Goal: Task Accomplishment & Management: Complete application form

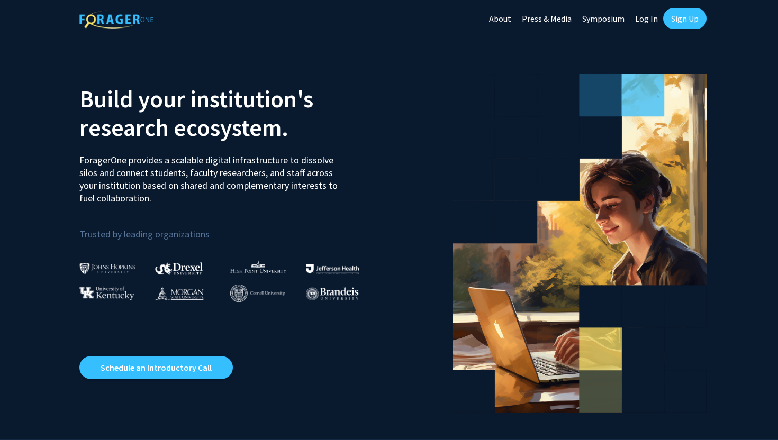
click at [642, 20] on link "Log In" at bounding box center [646, 18] width 33 height 37
select select
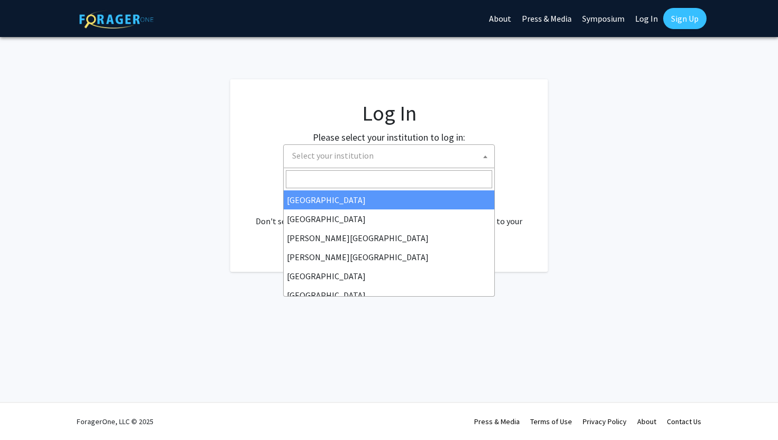
click at [426, 164] on span "Select your institution" at bounding box center [391, 156] width 206 height 22
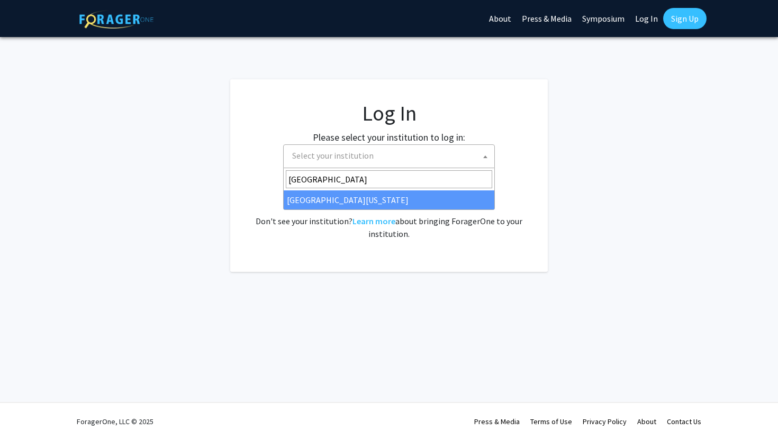
type input "[GEOGRAPHIC_DATA]"
select select "31"
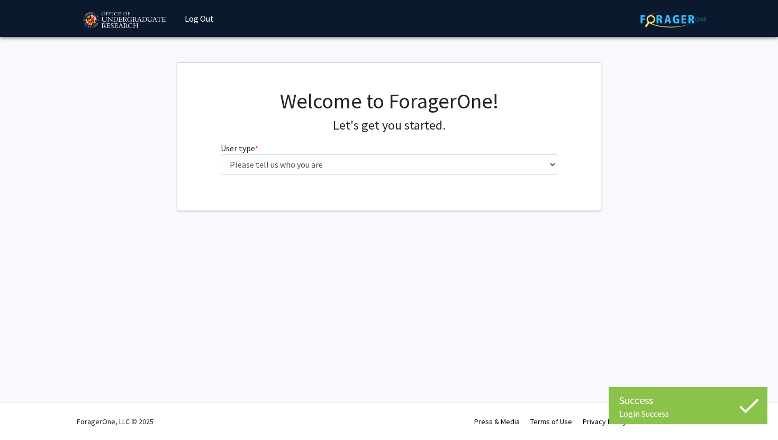
click at [531, 151] on fg-select "User type * required Please tell us who you are Undergraduate Student Master's …" at bounding box center [389, 158] width 337 height 33
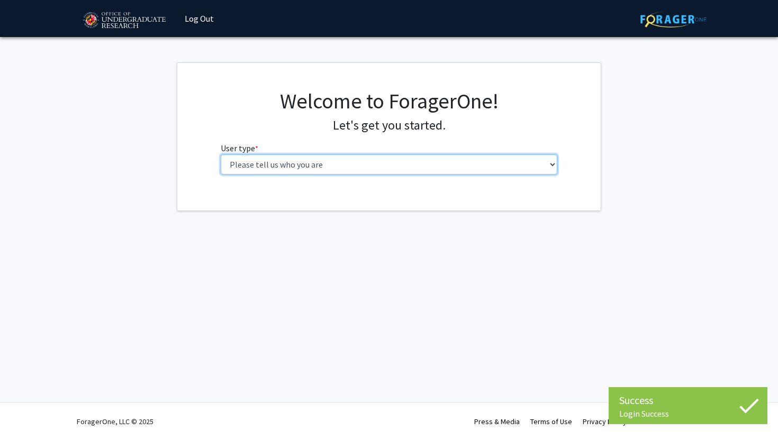
click at [531, 168] on select "Please tell us who you are Undergraduate Student Master's Student Doctoral Cand…" at bounding box center [389, 165] width 337 height 20
select select "1: undergrad"
click at [221, 155] on select "Please tell us who you are Undergraduate Student Master's Student Doctoral Cand…" at bounding box center [389, 165] width 337 height 20
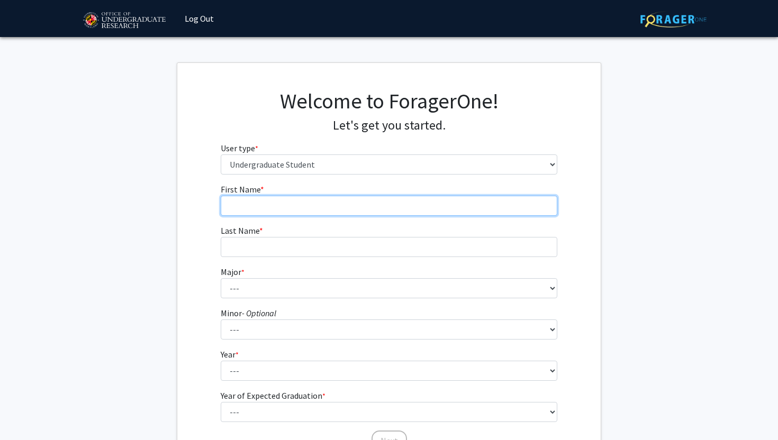
click at [403, 200] on input "First Name * required" at bounding box center [389, 206] width 337 height 20
type input "Connor"
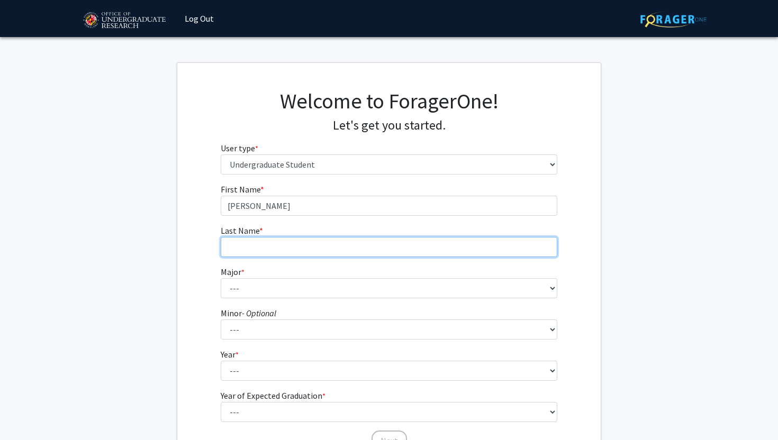
click at [379, 240] on input "Last Name * required" at bounding box center [389, 247] width 337 height 20
type input "Chaplain"
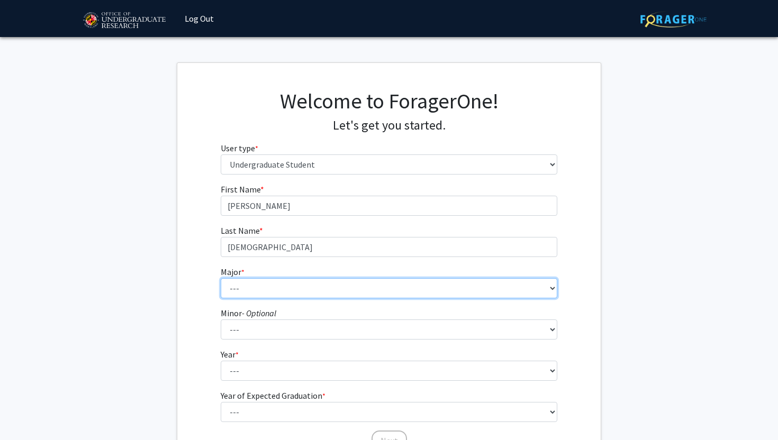
click at [347, 284] on select "--- Accounting Aerospace Engineering African American and Africana Studies Agri…" at bounding box center [389, 288] width 337 height 20
select select "83: 2384"
click at [221, 278] on select "--- Accounting Aerospace Engineering African American and Africana Studies Agri…" at bounding box center [389, 288] width 337 height 20
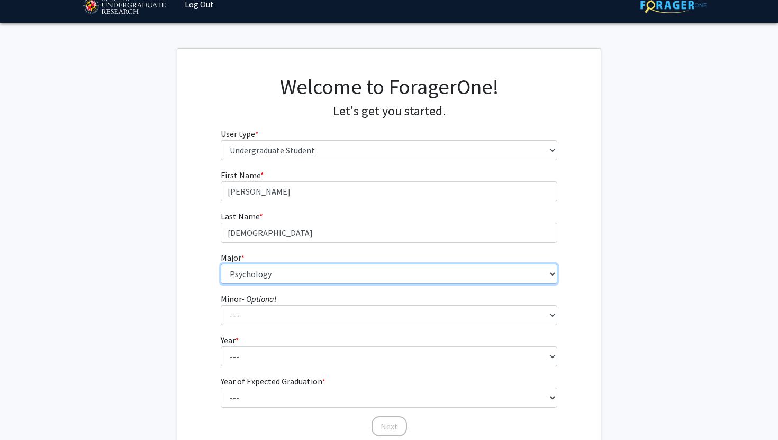
scroll to position [22, 0]
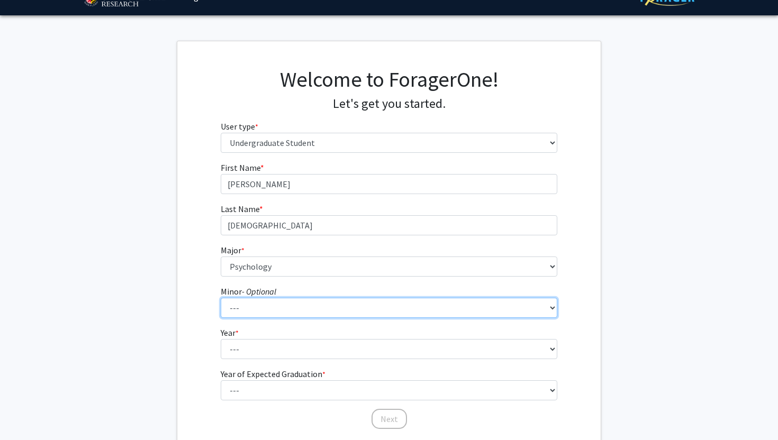
click at [387, 310] on select "--- Actuarial Mathematics Advanced Cybersecurity Experience for Students Africa…" at bounding box center [389, 308] width 337 height 20
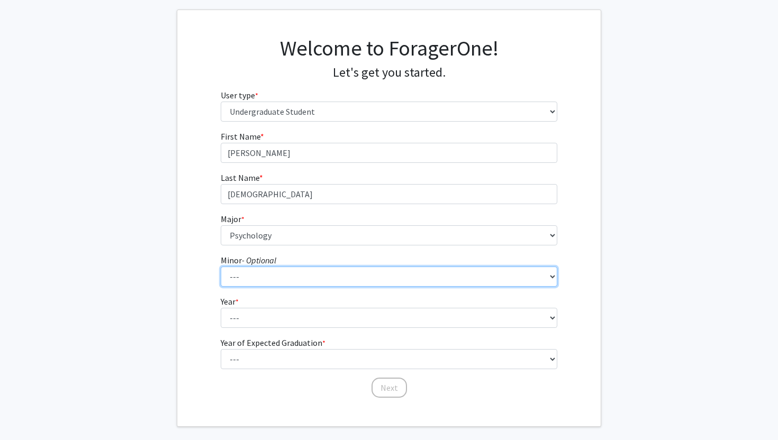
scroll to position [66, 0]
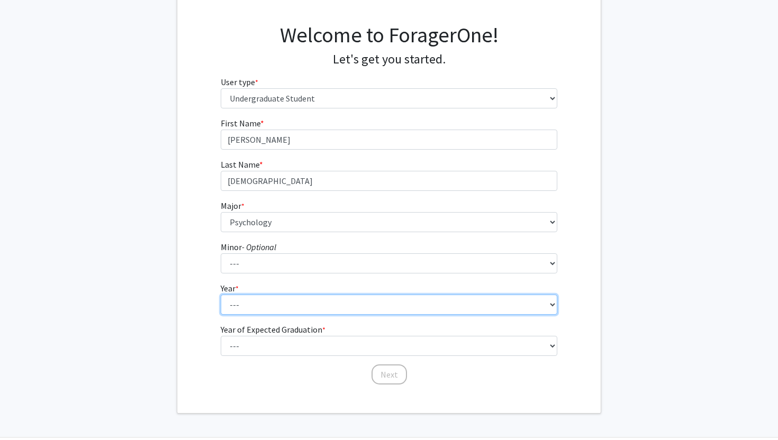
click at [370, 309] on select "--- First-year Sophomore Junior Senior Postbaccalaureate Certificate" at bounding box center [389, 305] width 337 height 20
select select "3: junior"
click at [221, 295] on select "--- First-year Sophomore Junior Senior Postbaccalaureate Certificate" at bounding box center [389, 305] width 337 height 20
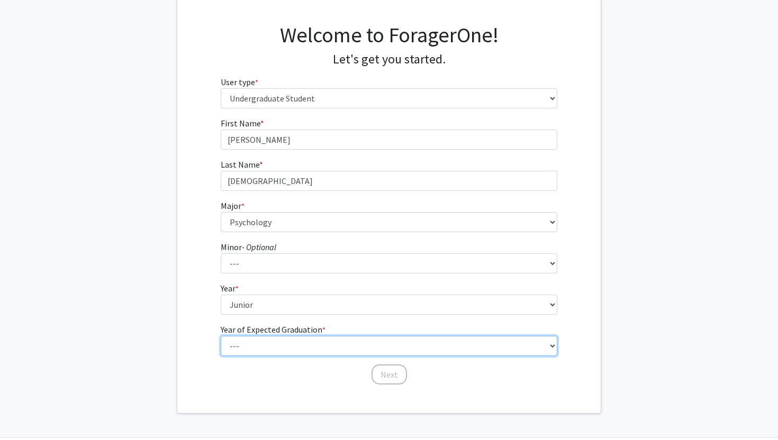
click at [348, 346] on select "--- 2025 2026 2027 2028 2029 2030 2031 2032 2033 2034" at bounding box center [389, 346] width 337 height 20
select select "3: 2027"
click at [221, 336] on select "--- 2025 2026 2027 2028 2029 2030 2031 2032 2033 2034" at bounding box center [389, 346] width 337 height 20
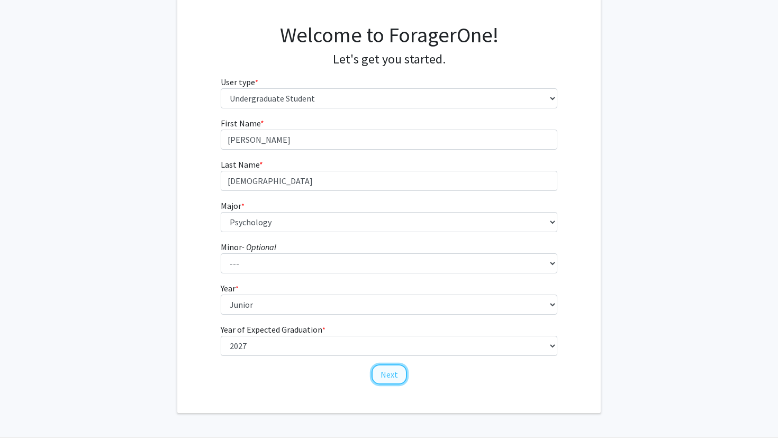
click at [394, 375] on button "Next" at bounding box center [388, 375] width 35 height 20
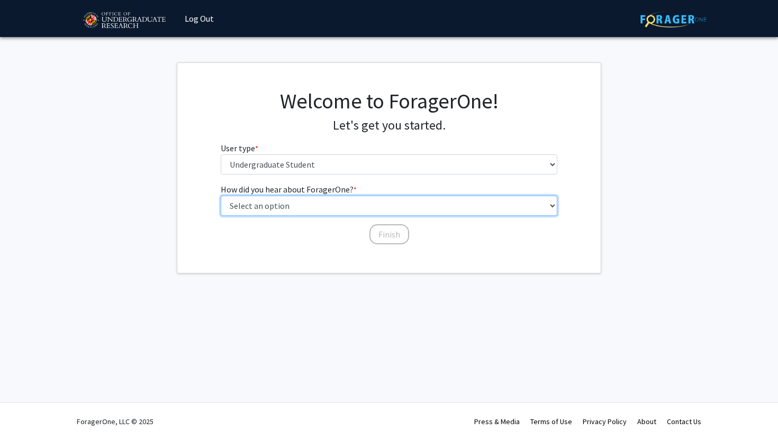
click at [389, 209] on select "Select an option Peer/student recommendation Faculty/staff recommendation Unive…" at bounding box center [389, 206] width 337 height 20
select select "5: other"
click at [221, 196] on select "Select an option Peer/student recommendation Faculty/staff recommendation Unive…" at bounding box center [389, 206] width 337 height 20
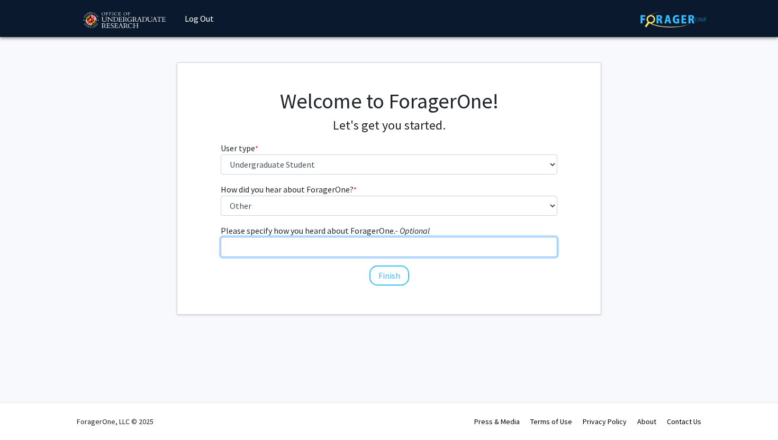
click at [380, 246] on input "Please specify how you heard about ForagerOne. - Optional" at bounding box center [389, 247] width 337 height 20
type input "Searched up "UMD Research Database""
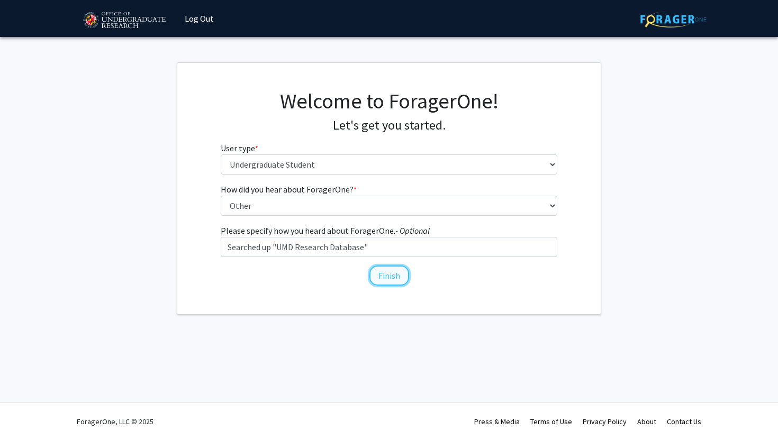
click at [394, 277] on button "Finish" at bounding box center [389, 276] width 40 height 20
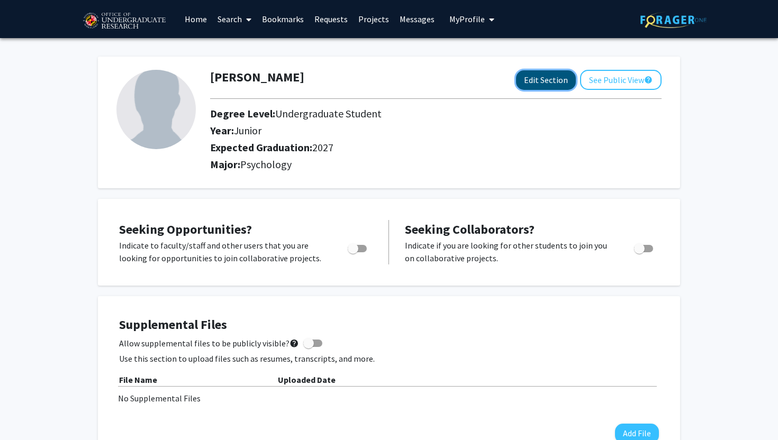
click at [550, 85] on button "Edit Section" at bounding box center [546, 80] width 60 height 20
select select "junior"
select select "2027"
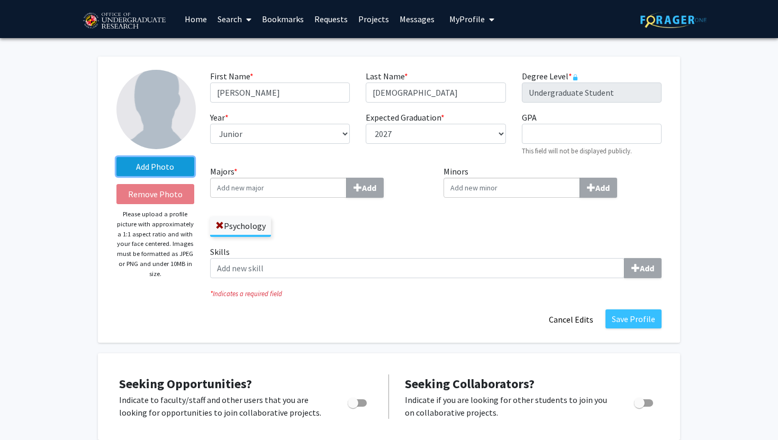
click at [168, 165] on label "Add Photo" at bounding box center [155, 166] width 78 height 19
click at [0, 0] on input "Add Photo" at bounding box center [0, 0] width 0 height 0
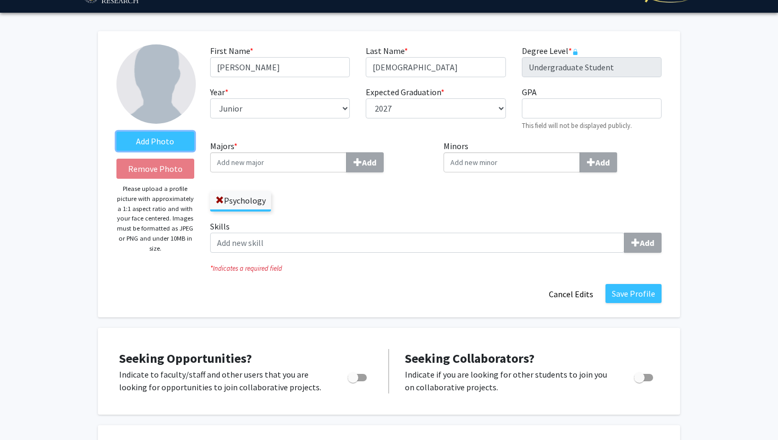
scroll to position [41, 0]
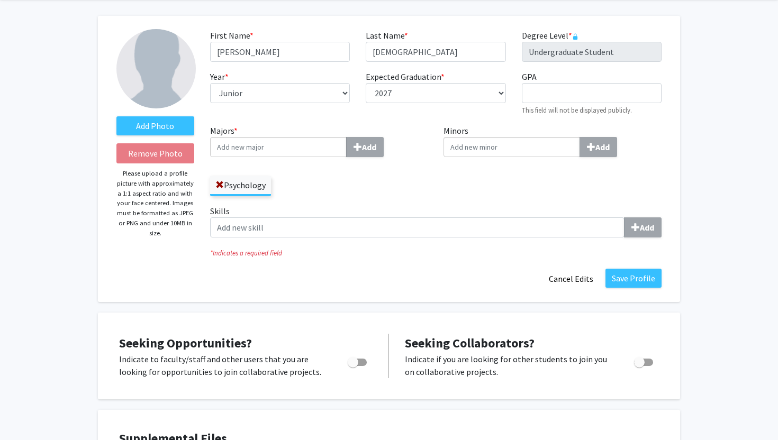
click at [299, 149] on input "Majors * Add" at bounding box center [278, 147] width 137 height 20
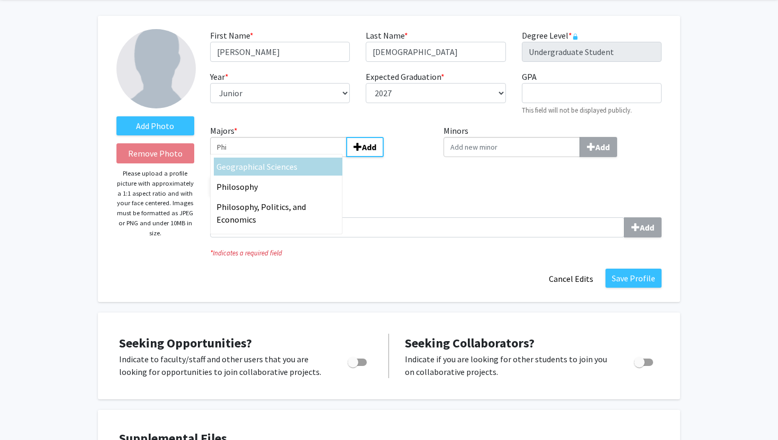
type input "Phi"
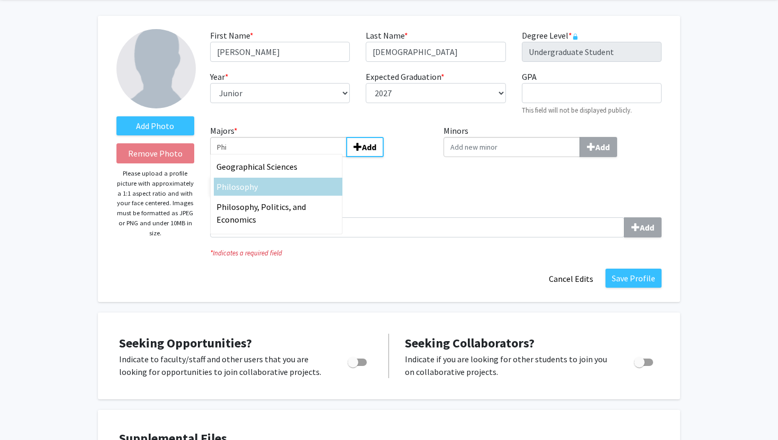
click at [243, 187] on span "losophy" at bounding box center [243, 187] width 29 height 11
click at [243, 157] on input "Phi" at bounding box center [278, 147] width 137 height 20
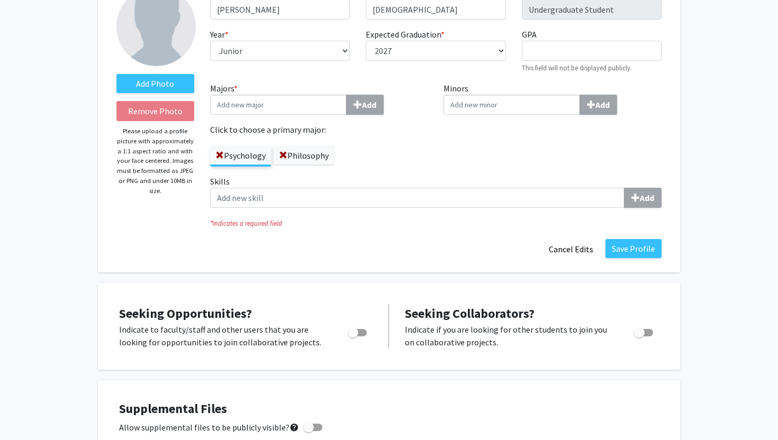
scroll to position [94, 0]
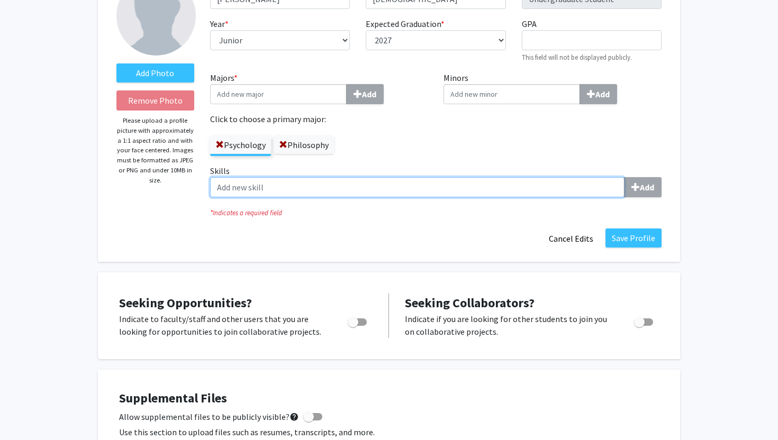
click at [356, 181] on input "Skills Add" at bounding box center [417, 187] width 414 height 20
type input "C"
click at [240, 189] on input "Skills Add" at bounding box center [417, 187] width 414 height 20
type input "R Studio"
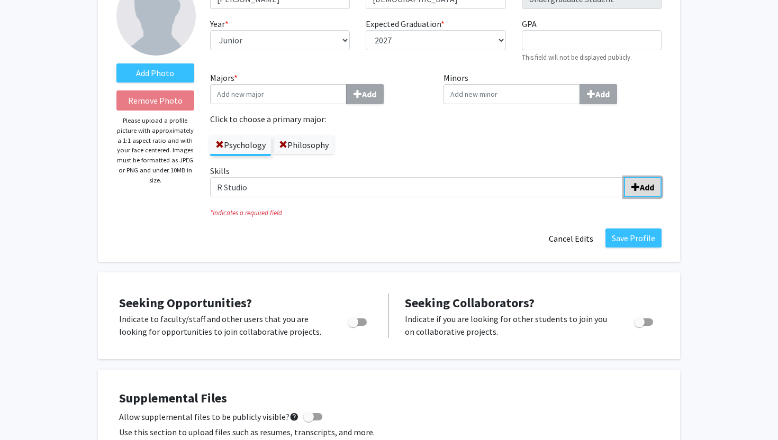
click at [649, 185] on b "Add" at bounding box center [647, 187] width 14 height 11
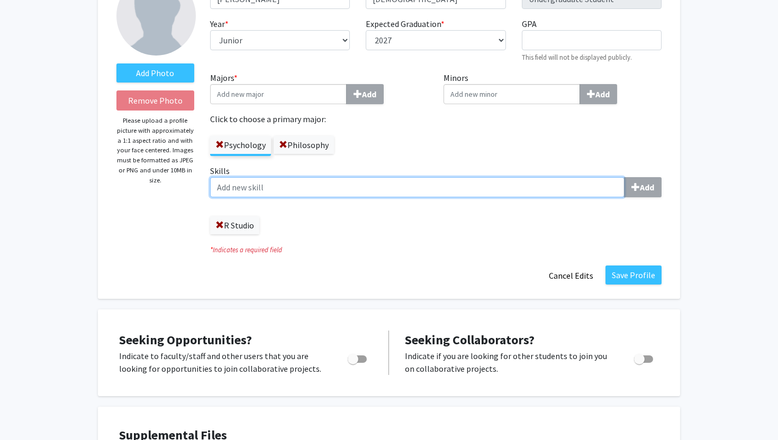
click at [440, 180] on input "Skills Add" at bounding box center [417, 187] width 414 height 20
type input "E"
type input "Microsoft Excel"
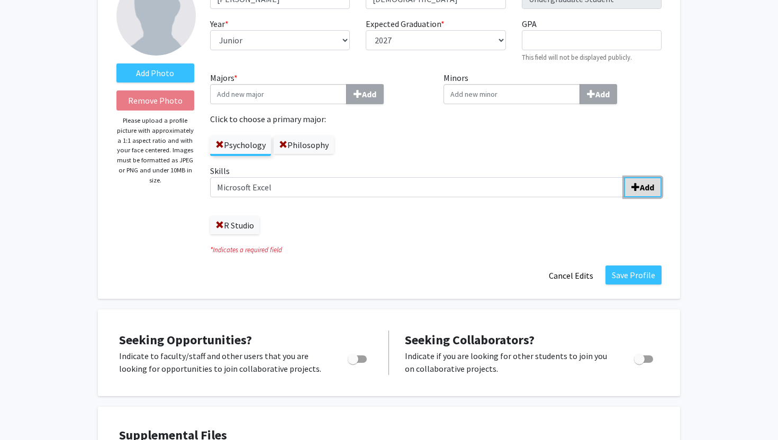
click at [638, 186] on span "submit" at bounding box center [635, 187] width 8 height 8
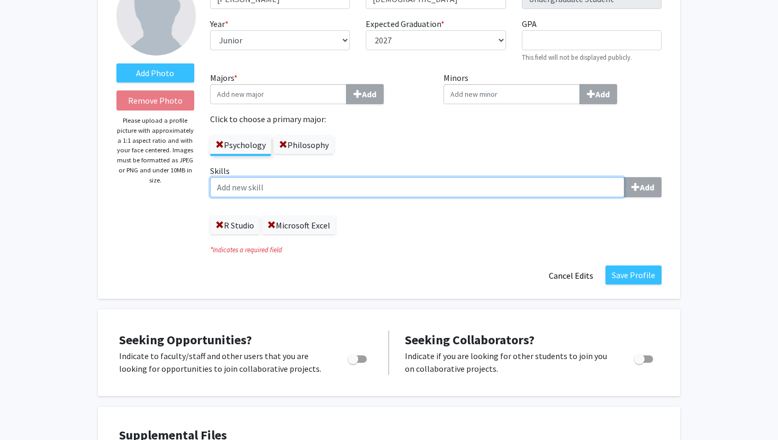
click at [428, 193] on input "Skills Add" at bounding box center [417, 187] width 414 height 20
type input "Google sheets"
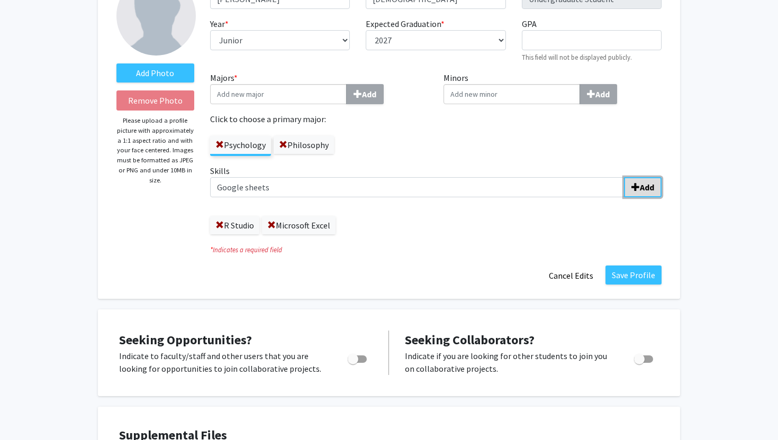
click at [661, 186] on button "Add" at bounding box center [643, 187] width 38 height 20
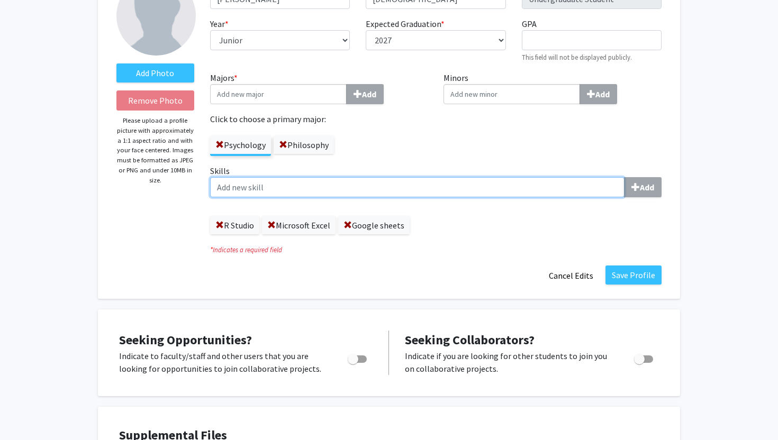
click at [389, 182] on input "Skills Add" at bounding box center [417, 187] width 414 height 20
type input "G Suite"
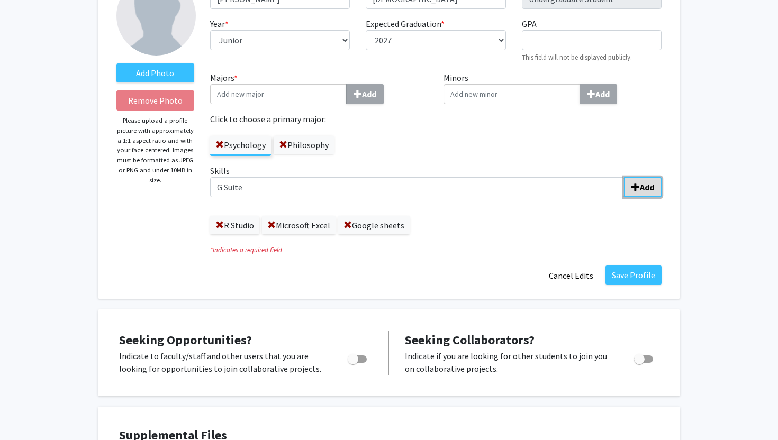
click at [645, 191] on b "Add" at bounding box center [647, 187] width 14 height 11
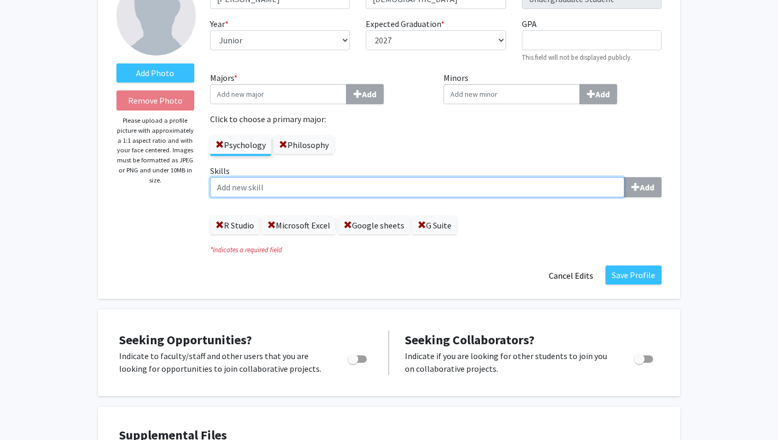
click at [302, 184] on input "Skills Add" at bounding box center [417, 187] width 414 height 20
type input "Behavioral Management"
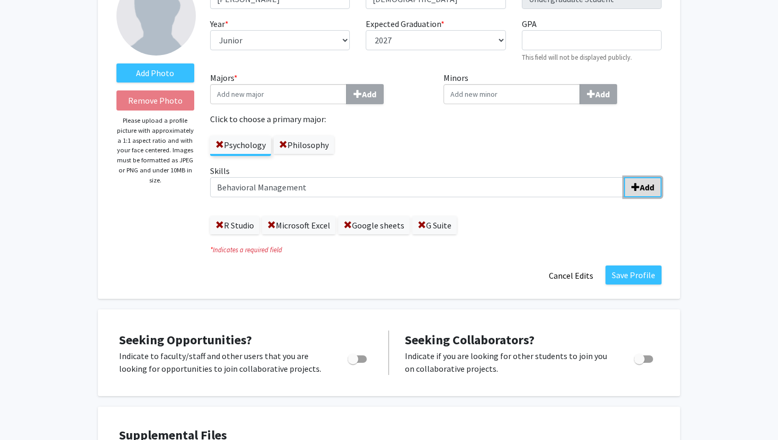
click at [642, 181] on button "Add" at bounding box center [643, 187] width 38 height 20
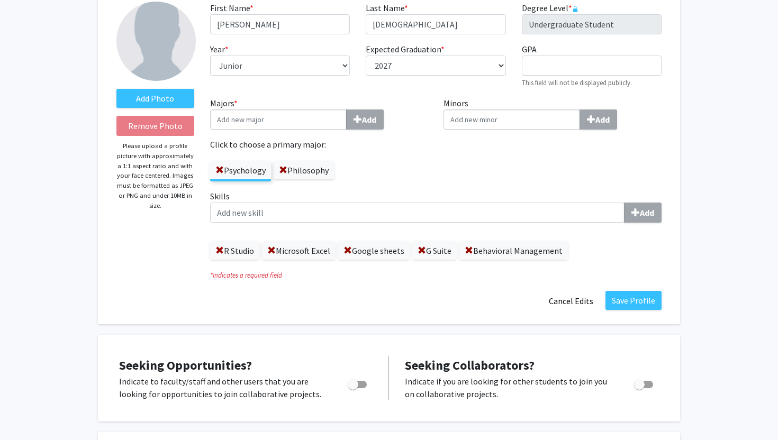
scroll to position [67, 0]
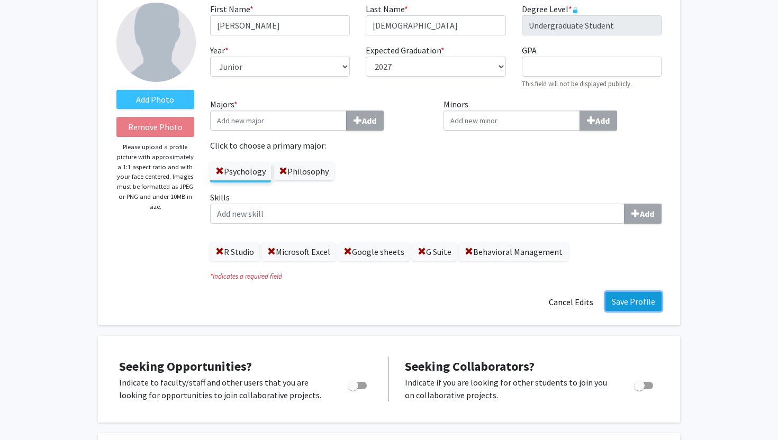
click at [629, 298] on button "Save Profile" at bounding box center [633, 301] width 56 height 19
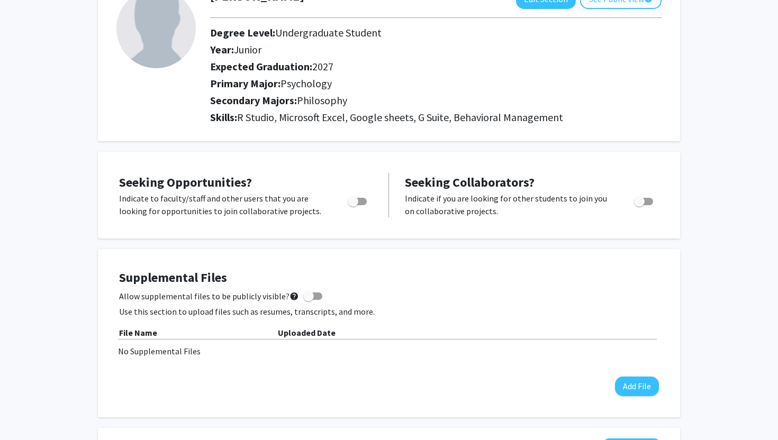
scroll to position [0, 0]
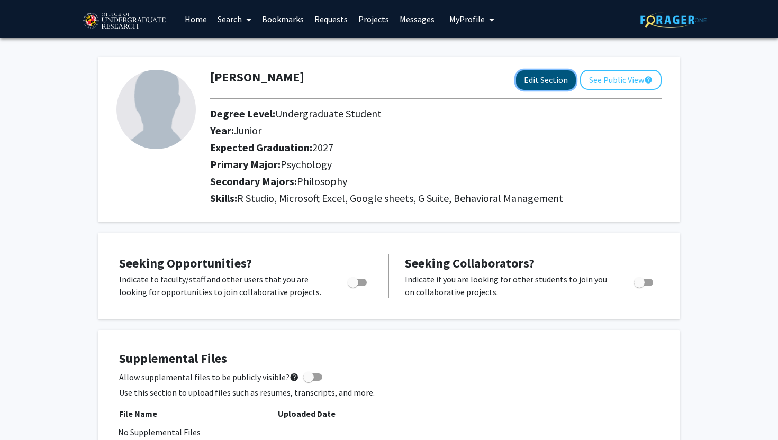
click at [549, 78] on button "Edit Section" at bounding box center [546, 80] width 60 height 20
select select "junior"
select select "2027"
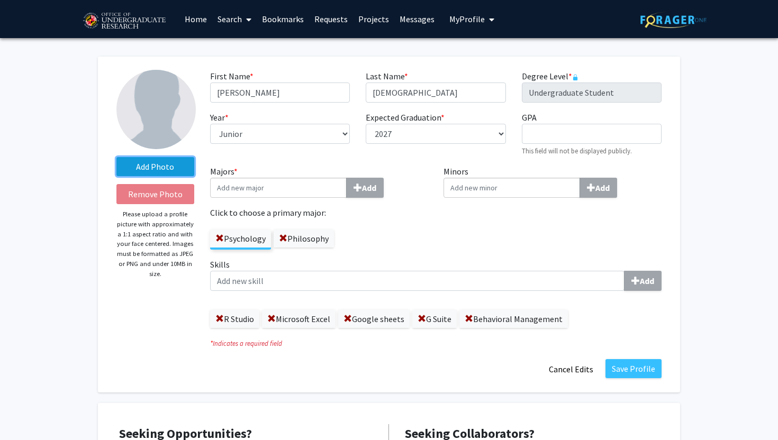
click at [152, 169] on label "Add Photo" at bounding box center [155, 166] width 78 height 19
click at [0, 0] on input "Add Photo" at bounding box center [0, 0] width 0 height 0
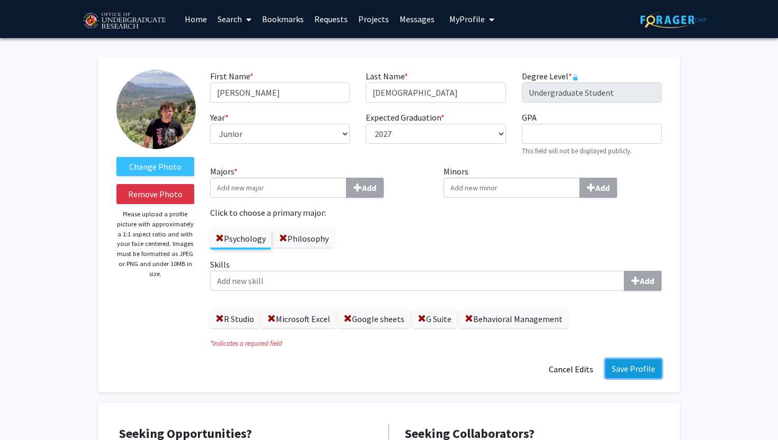
click at [633, 373] on button "Save Profile" at bounding box center [633, 368] width 56 height 19
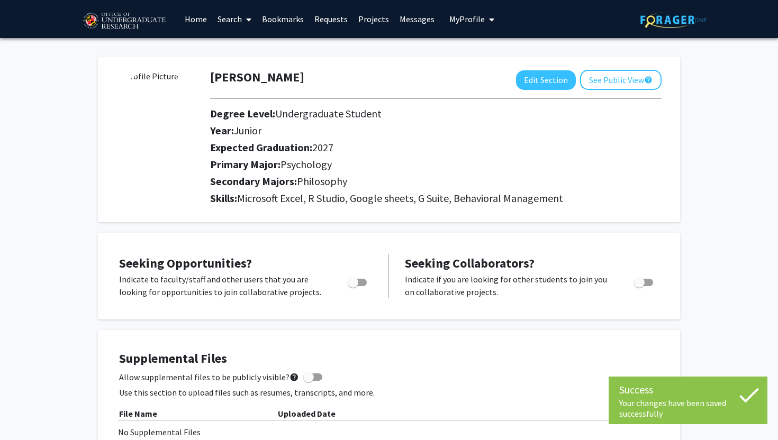
click at [148, 112] on img at bounding box center [155, 109] width 79 height 79
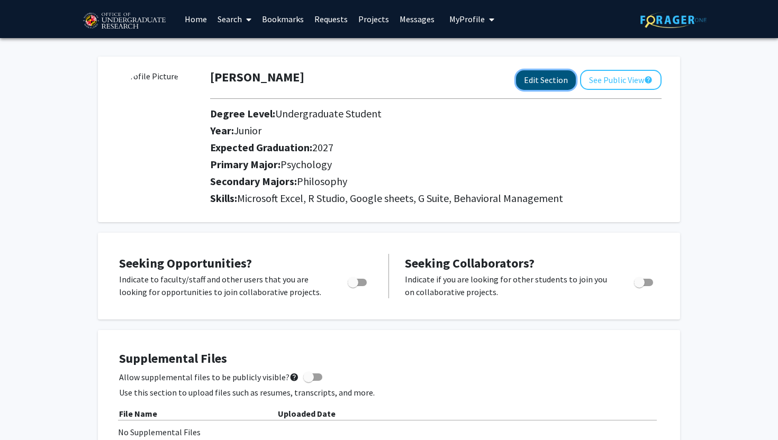
click at [530, 79] on button "Edit Section" at bounding box center [546, 80] width 60 height 20
select select "junior"
select select "2027"
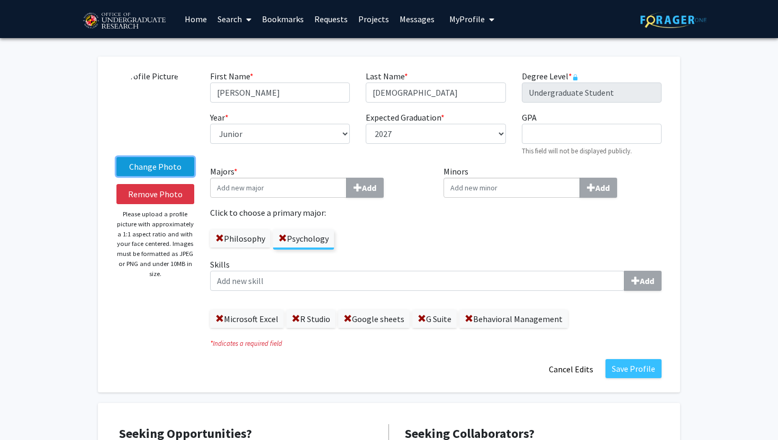
click at [162, 171] on label "Change Photo" at bounding box center [155, 166] width 78 height 19
click at [0, 0] on input "Change Photo" at bounding box center [0, 0] width 0 height 0
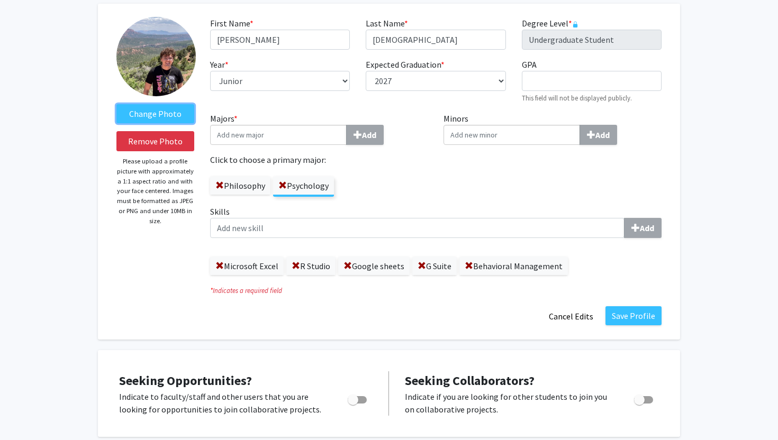
scroll to position [76, 0]
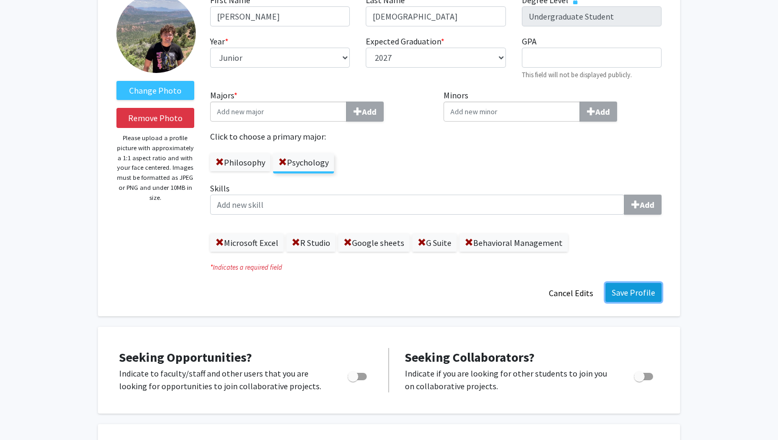
click at [641, 291] on button "Save Profile" at bounding box center [633, 292] width 56 height 19
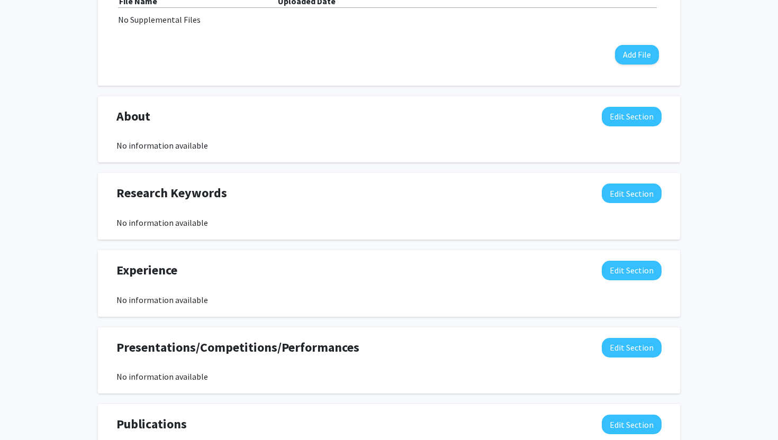
scroll to position [392, 0]
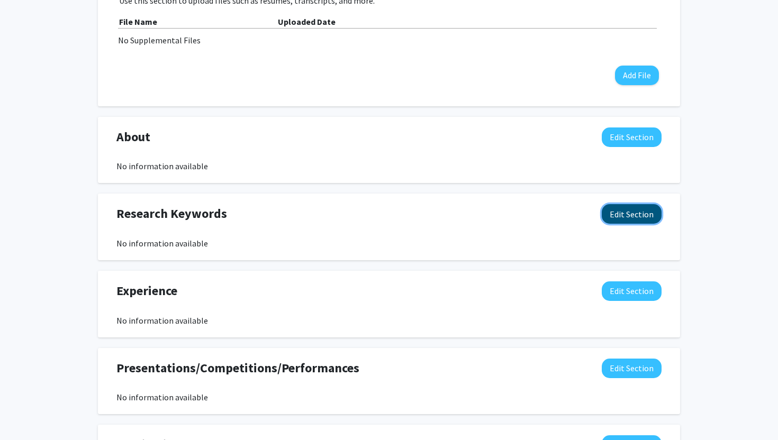
click at [617, 219] on button "Edit Section" at bounding box center [632, 214] width 60 height 20
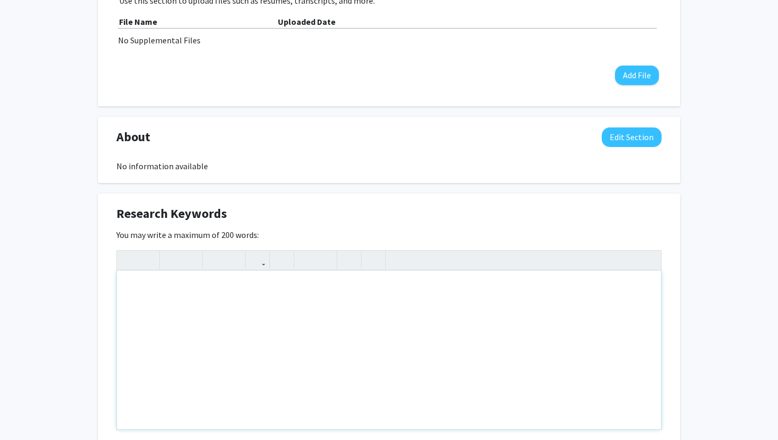
click at [384, 315] on div "Note to users with screen readers: Please deactivate our accessibility plugin f…" at bounding box center [389, 350] width 544 height 159
click at [166, 289] on div "Psychology, Animal Social Behavior, Animal Psychology, Child Psychology, ADHD," at bounding box center [389, 350] width 544 height 159
click at [173, 286] on div "Psychology, Animal Social Behavior, Animal Psychology, Child Psychology, ADHD," at bounding box center [389, 350] width 544 height 159
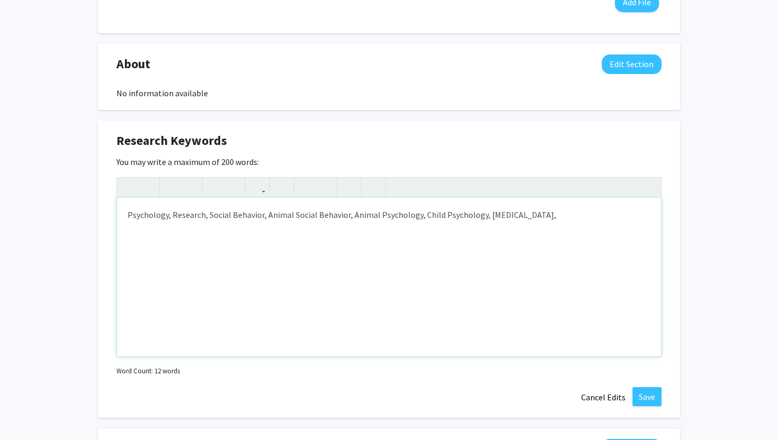
scroll to position [468, 0]
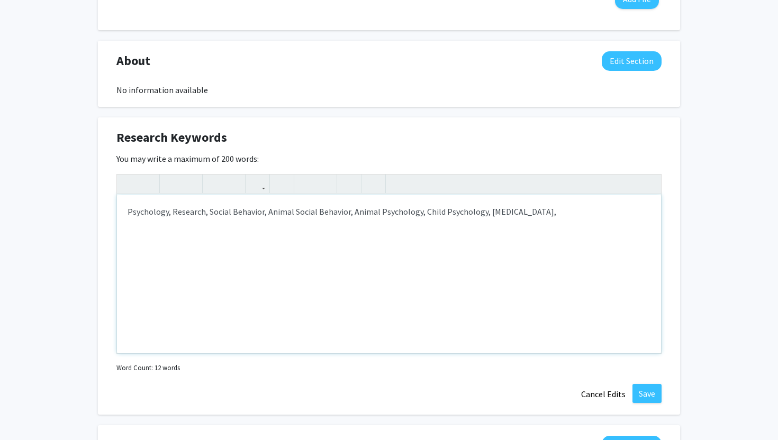
click at [527, 233] on div "Psychology, Research, Social Behavior, Animal Social Behavior, Animal Psycholog…" at bounding box center [389, 274] width 544 height 159
type textarea "Psychology, Research, Social Behavior, Animal Social Behavior, Animal Psycholog…"
click at [650, 398] on button "Save" at bounding box center [646, 393] width 29 height 19
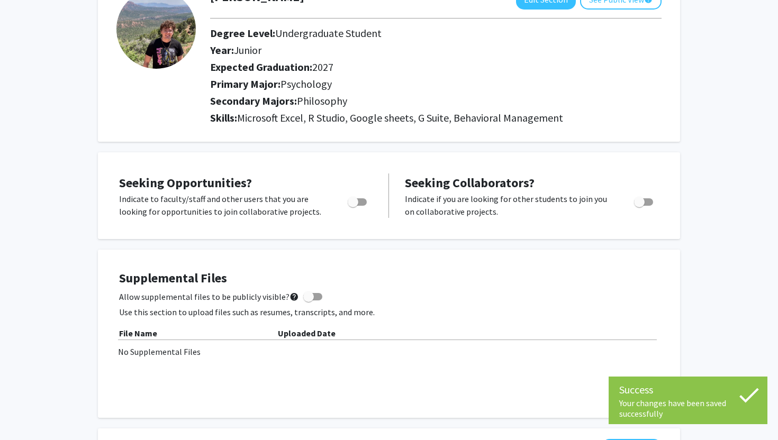
scroll to position [0, 0]
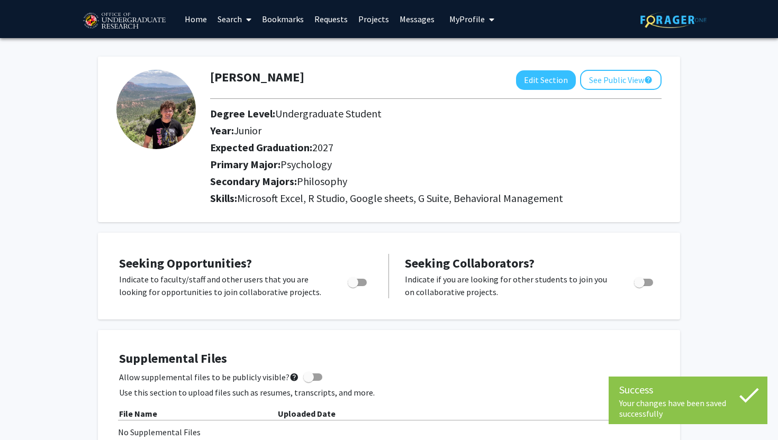
click at [236, 24] on link "Search" at bounding box center [234, 19] width 44 height 37
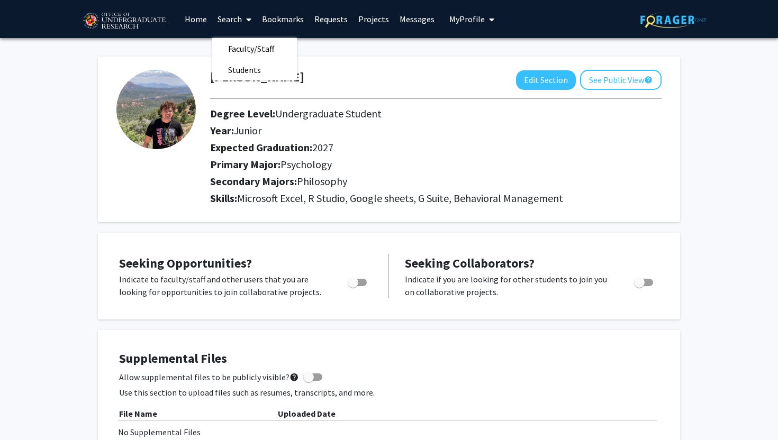
click at [191, 16] on link "Home" at bounding box center [195, 19] width 33 height 37
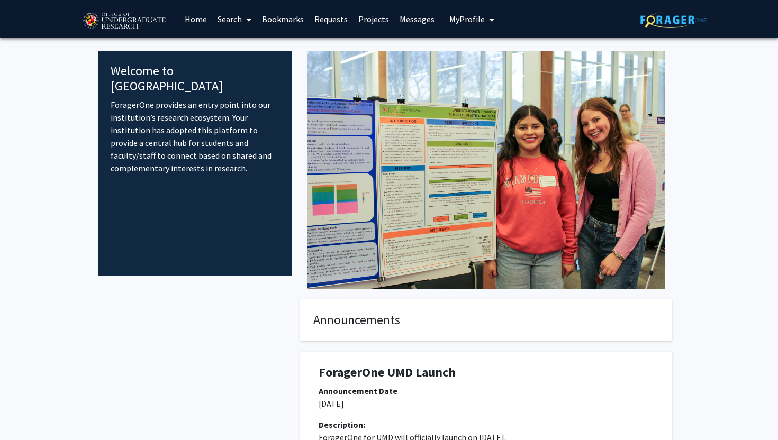
click at [243, 21] on span at bounding box center [247, 19] width 10 height 37
click at [253, 48] on span "Faculty/Staff" at bounding box center [251, 48] width 78 height 21
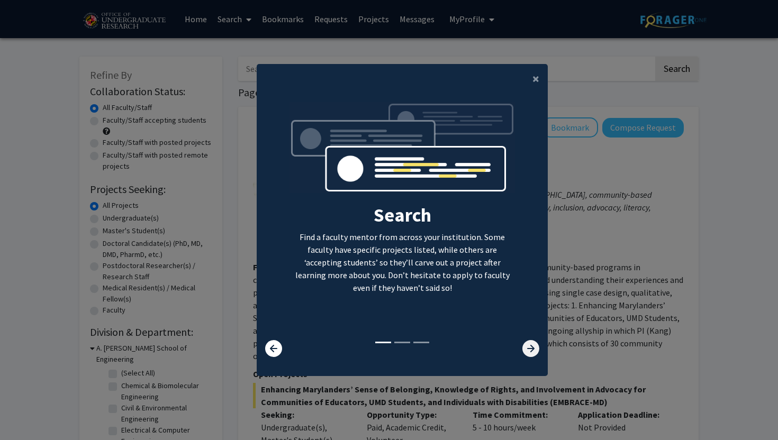
click at [529, 352] on icon at bounding box center [530, 348] width 17 height 17
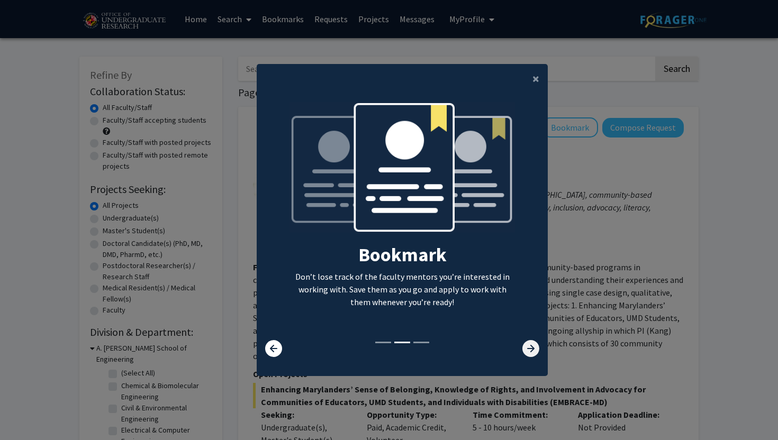
click at [530, 349] on icon at bounding box center [530, 348] width 17 height 17
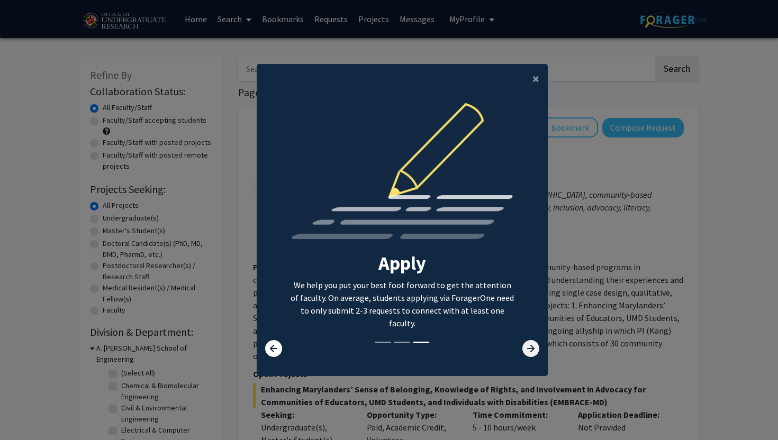
click at [530, 349] on icon at bounding box center [530, 348] width 17 height 17
click at [538, 77] on span "×" at bounding box center [535, 78] width 7 height 16
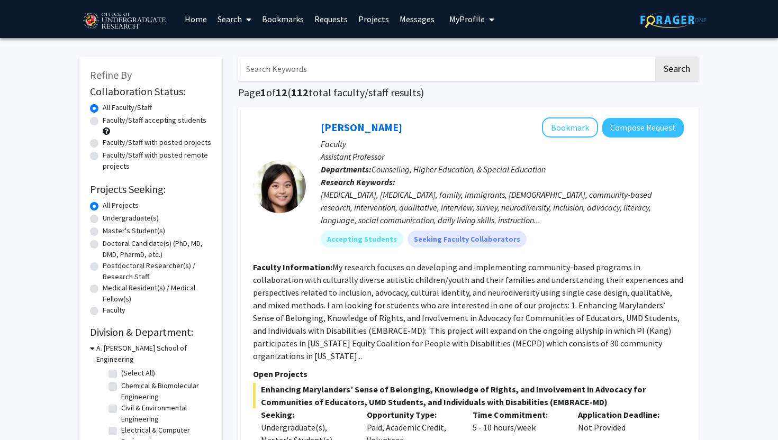
click at [103, 121] on label "Faculty/Staff accepting students" at bounding box center [155, 120] width 104 height 11
click at [103, 121] on input "Faculty/Staff accepting students" at bounding box center [106, 118] width 7 height 7
radio input "true"
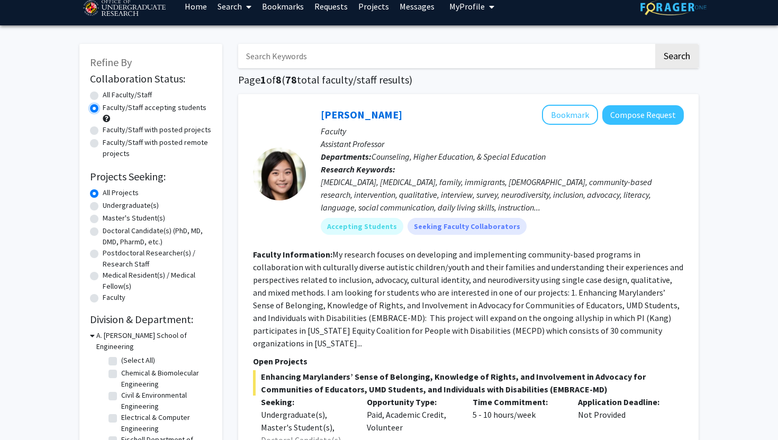
scroll to position [32, 0]
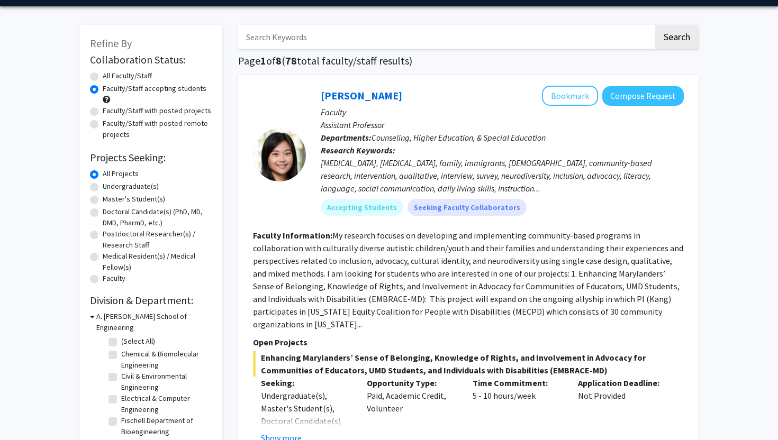
click at [490, 187] on div "autism, developmental disability, family, immigrants, asian, community-based re…" at bounding box center [502, 176] width 363 height 38
click at [483, 188] on div "autism, developmental disability, family, immigrants, asian, community-based re…" at bounding box center [502, 176] width 363 height 38
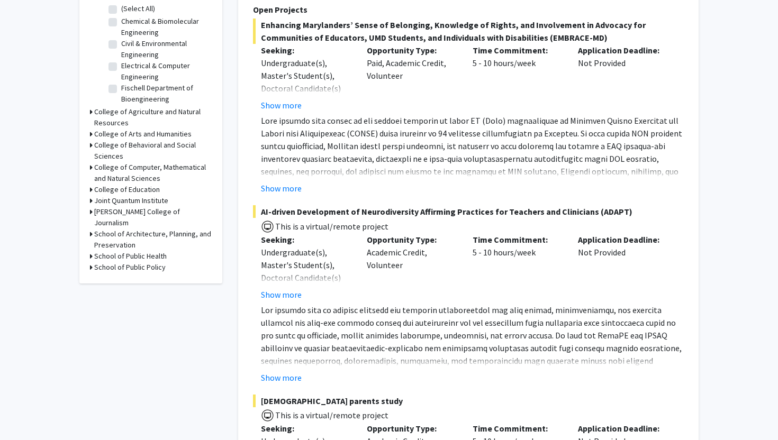
scroll to position [373, 0]
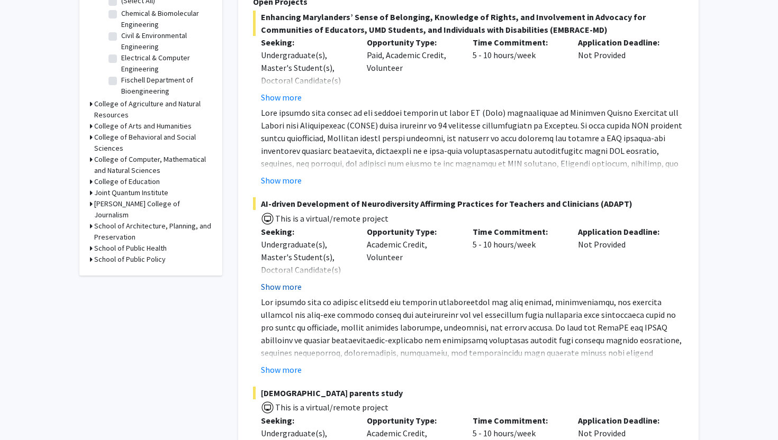
click at [291, 285] on button "Show more" at bounding box center [281, 286] width 41 height 13
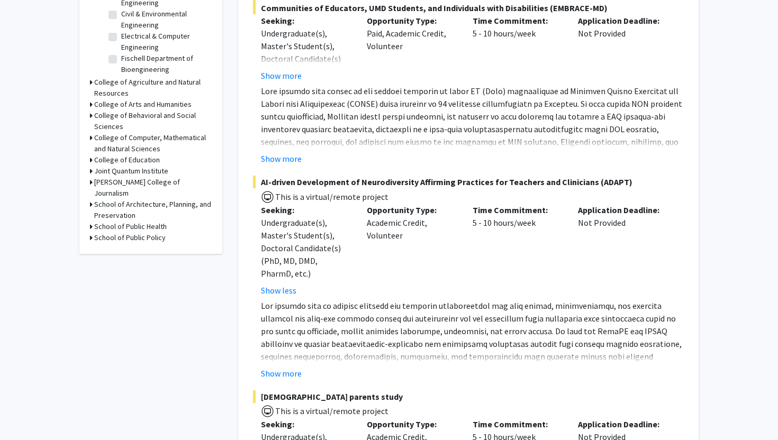
scroll to position [399, 0]
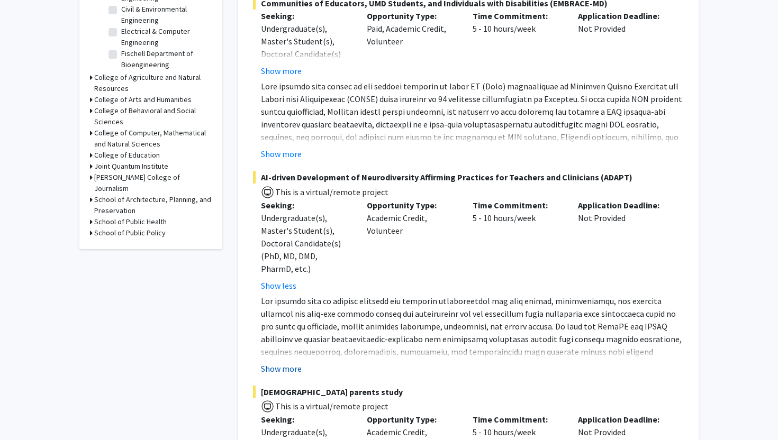
click at [288, 371] on button "Show more" at bounding box center [281, 368] width 41 height 13
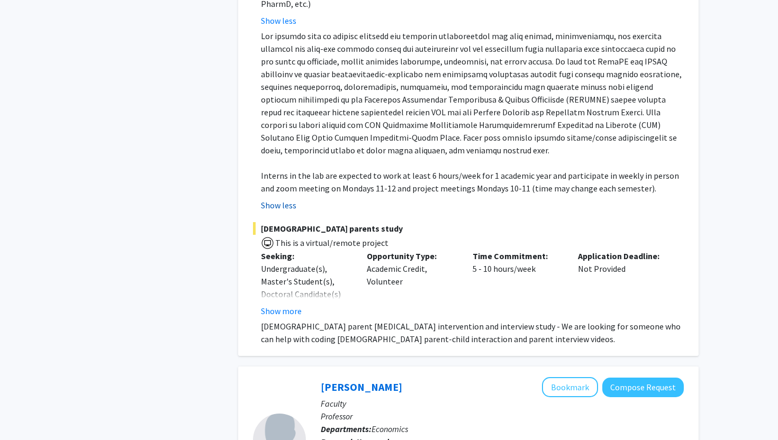
scroll to position [667, 0]
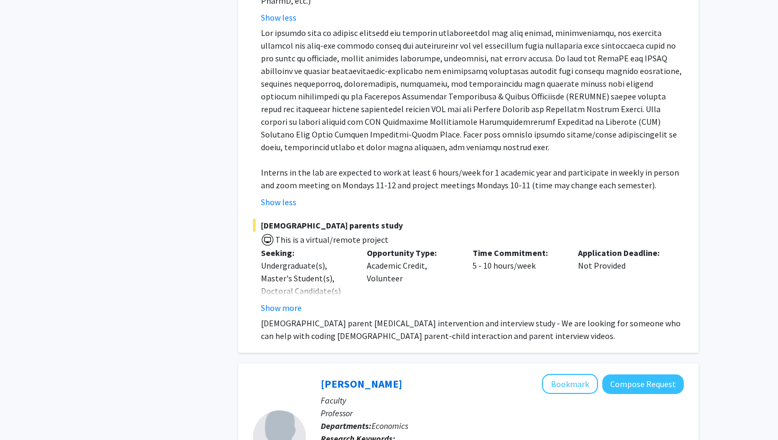
click at [287, 317] on p "Korean parent autism intervention and interview study - We are looking for some…" at bounding box center [472, 329] width 423 height 25
click at [287, 308] on button "Show more" at bounding box center [281, 308] width 41 height 13
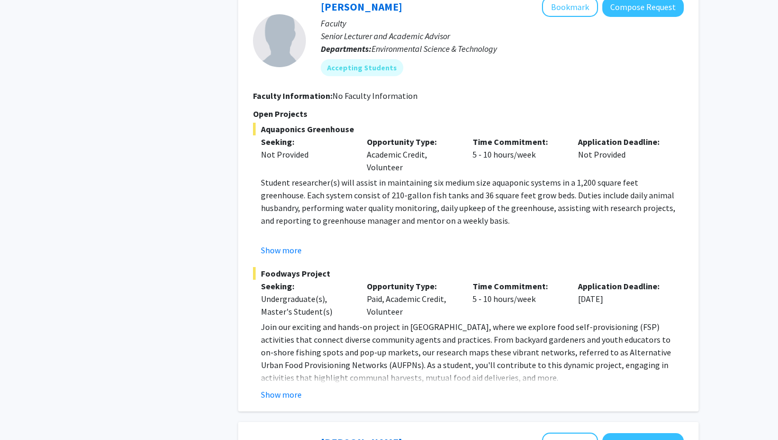
scroll to position [1580, 0]
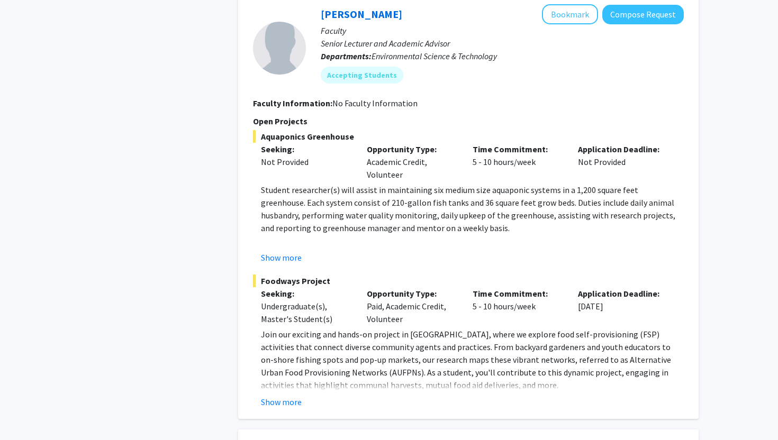
click at [288, 304] on div "Undergraduate(s), Master's Student(s)" at bounding box center [306, 312] width 90 height 25
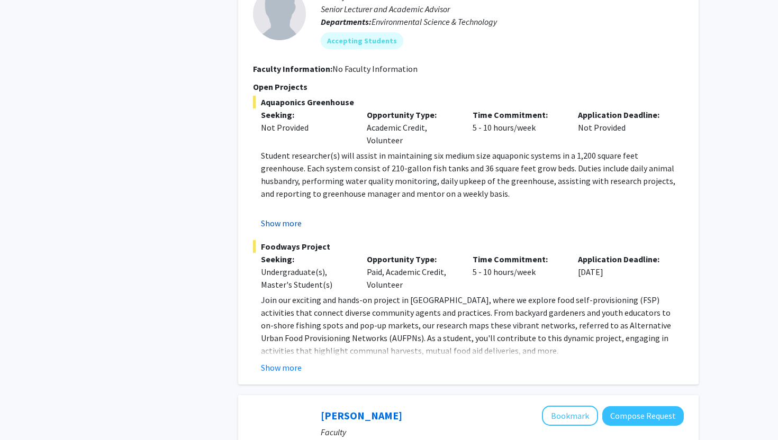
scroll to position [1618, 0]
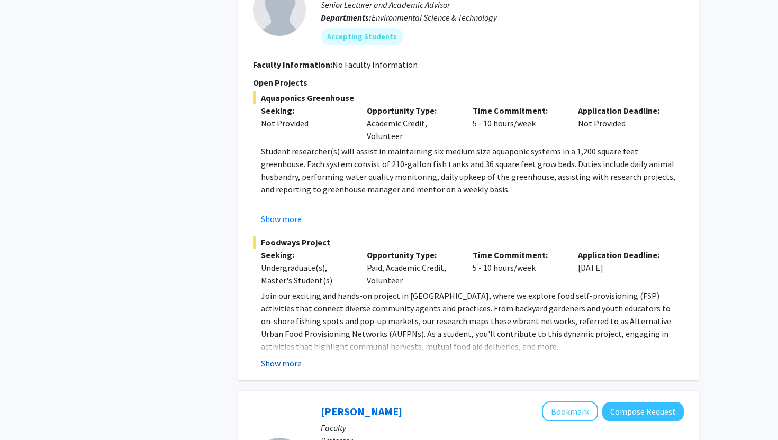
click at [295, 357] on button "Show more" at bounding box center [281, 363] width 41 height 13
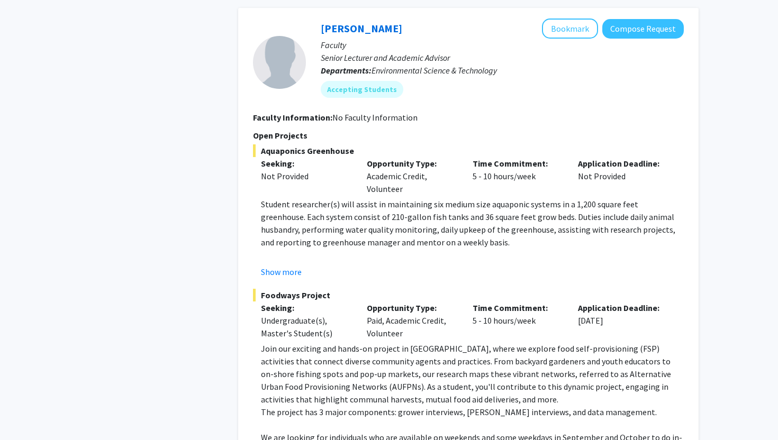
scroll to position [1497, 0]
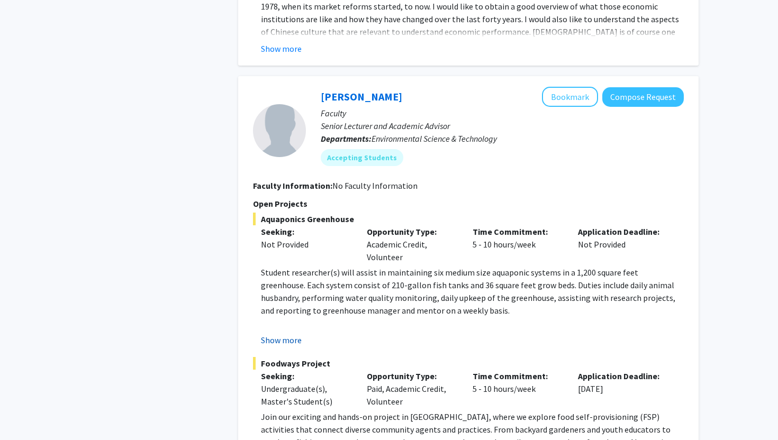
click at [295, 334] on button "Show more" at bounding box center [281, 340] width 41 height 13
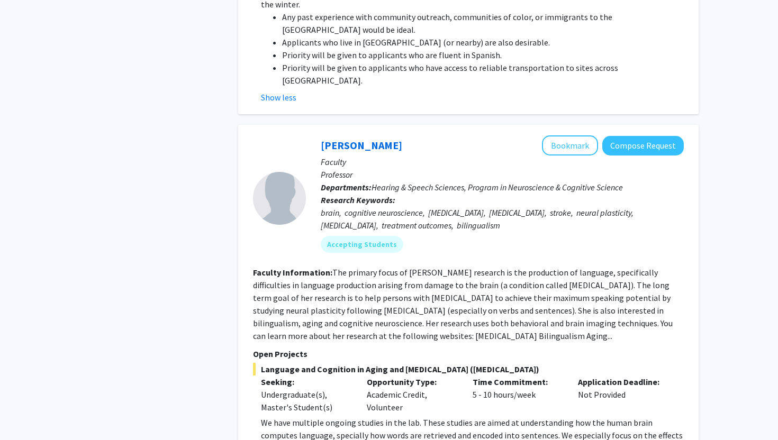
scroll to position [2067, 0]
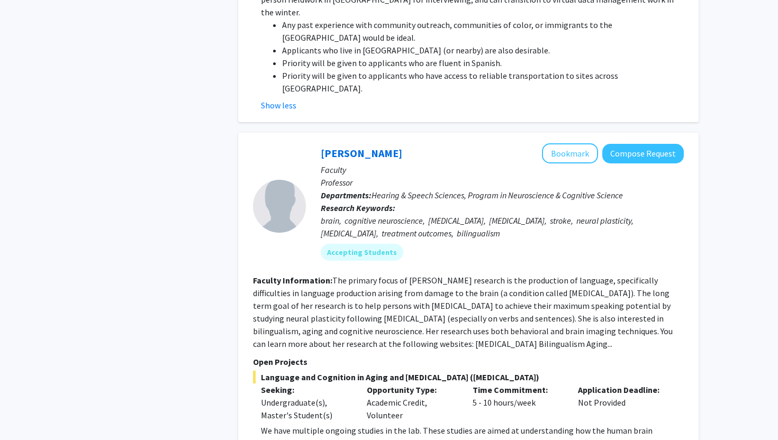
click at [637, 164] on p "Faculty" at bounding box center [502, 170] width 363 height 13
click at [636, 144] on button "Compose Request" at bounding box center [642, 154] width 81 height 20
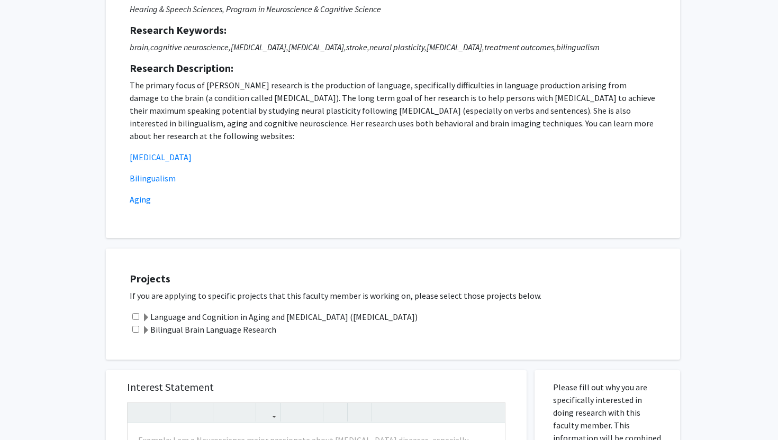
scroll to position [129, 0]
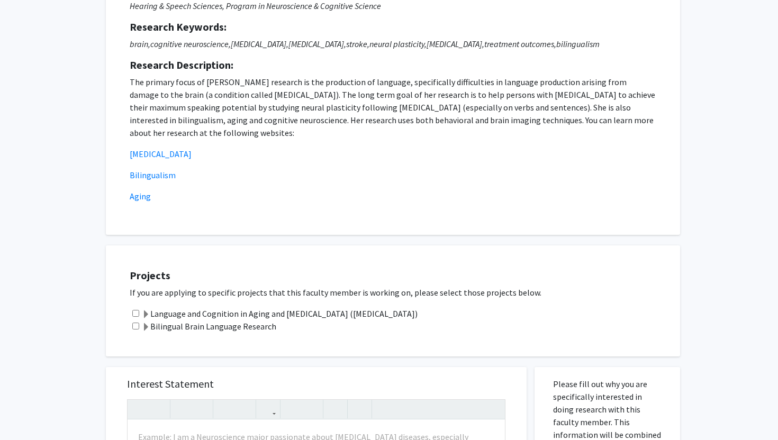
click at [137, 313] on input "checkbox" at bounding box center [135, 313] width 7 height 7
checkbox input "true"
click at [137, 326] on input "checkbox" at bounding box center [135, 326] width 7 height 7
click at [143, 316] on span at bounding box center [146, 315] width 8 height 8
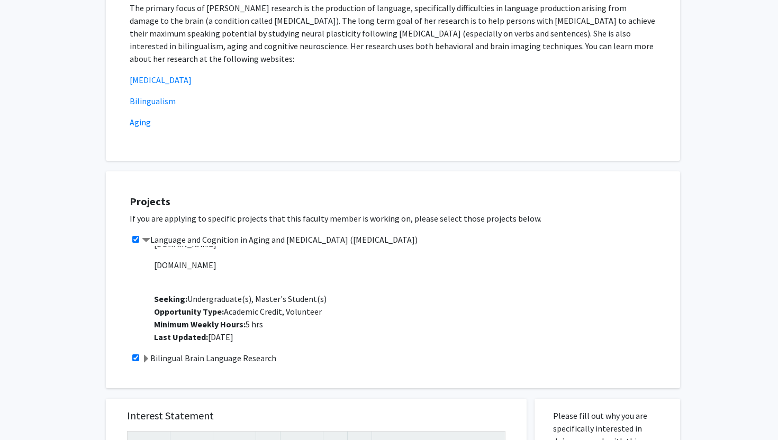
scroll to position [274, 0]
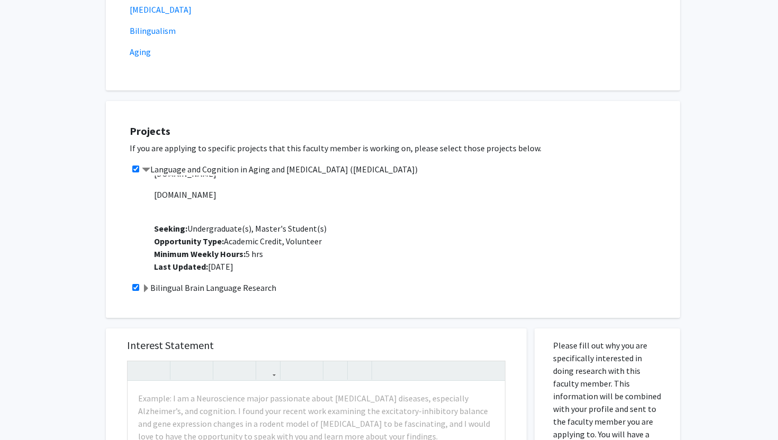
click at [147, 287] on span at bounding box center [146, 289] width 8 height 8
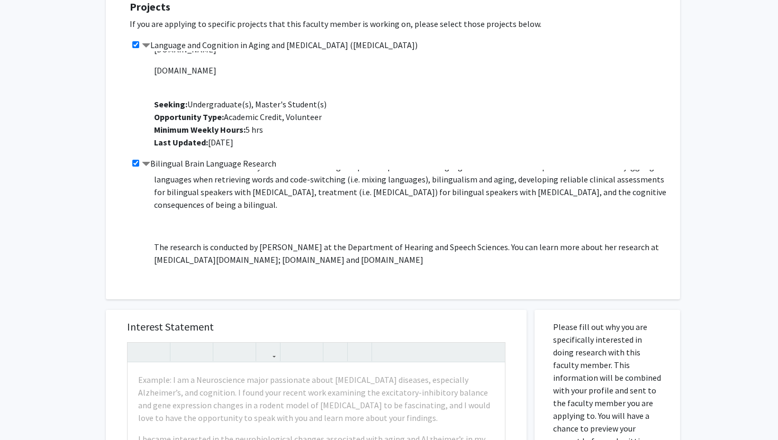
scroll to position [14, 0]
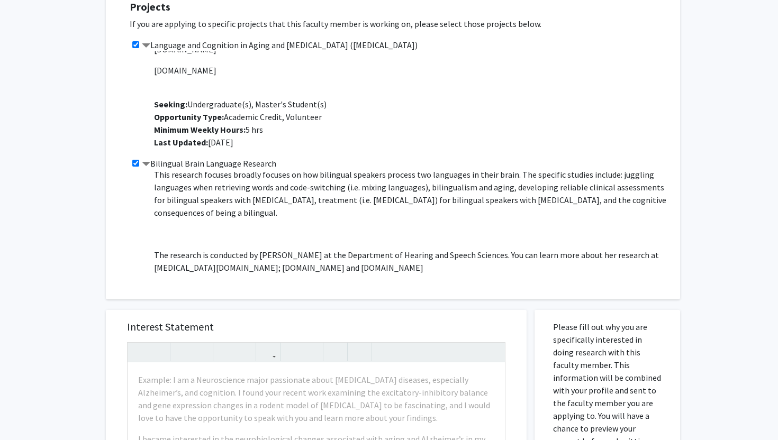
click at [137, 161] on input "checkbox" at bounding box center [135, 163] width 7 height 7
checkbox input "false"
click at [150, 167] on label "Bilingual Brain Language Research" at bounding box center [209, 163] width 134 height 13
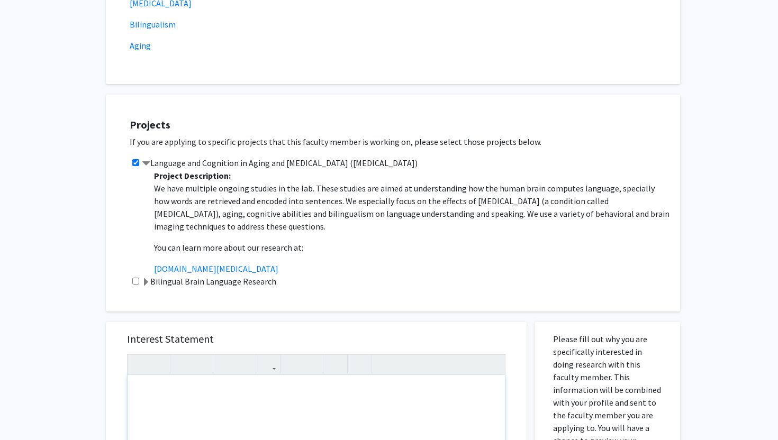
scroll to position [277, 0]
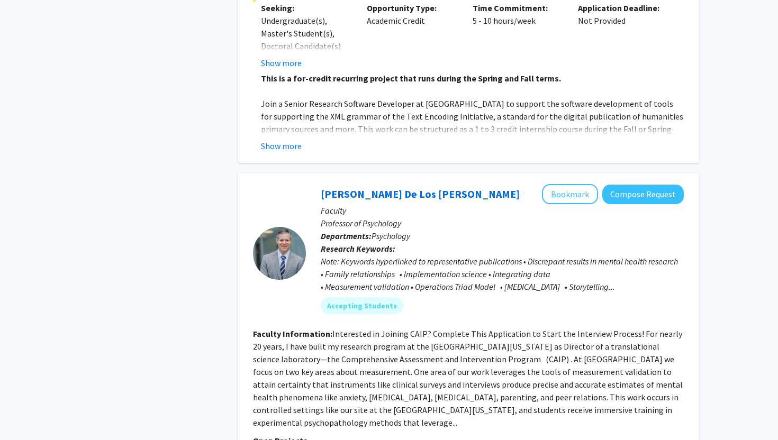
scroll to position [3357, 0]
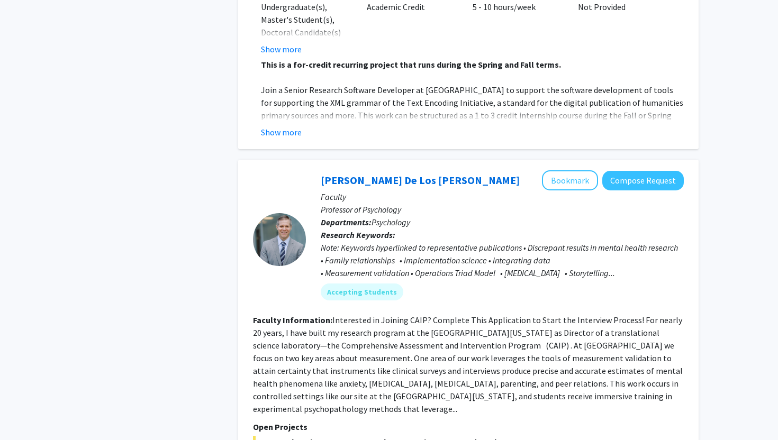
click at [614, 241] on div "Note: Keywords hyperlinked to representative publications • Discrepant results …" at bounding box center [502, 260] width 363 height 38
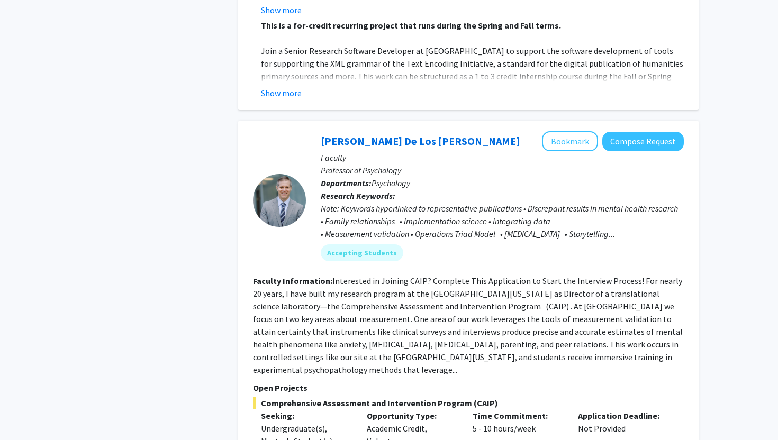
scroll to position [3397, 0]
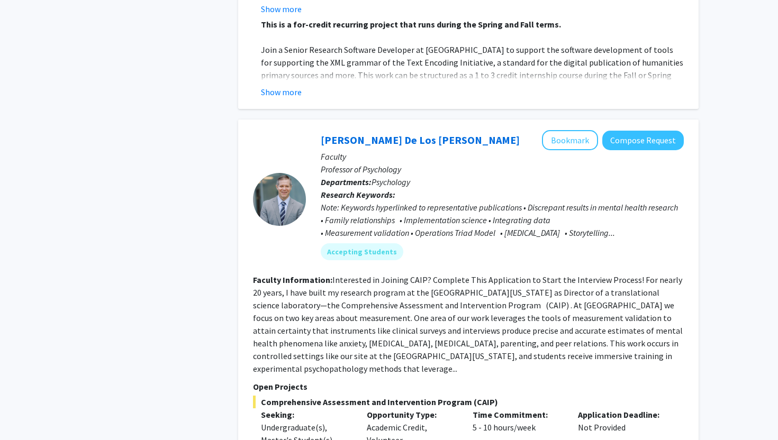
click at [534, 275] on fg-read-more "Interested in Joining CAIP? Complete This Application to Start the Interview Pr…" at bounding box center [468, 324] width 430 height 99
click at [557, 130] on button "Bookmark" at bounding box center [570, 140] width 56 height 20
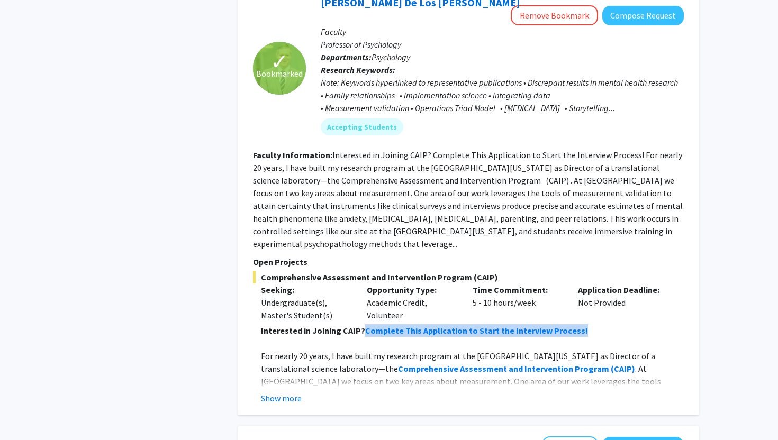
scroll to position [3543, 0]
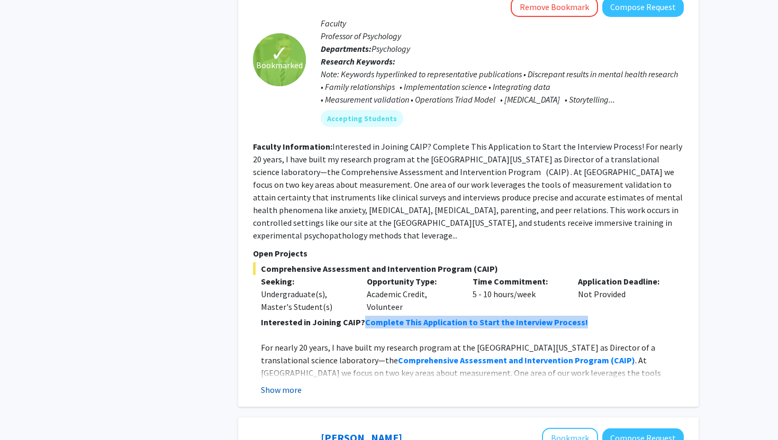
click at [290, 384] on button "Show more" at bounding box center [281, 390] width 41 height 13
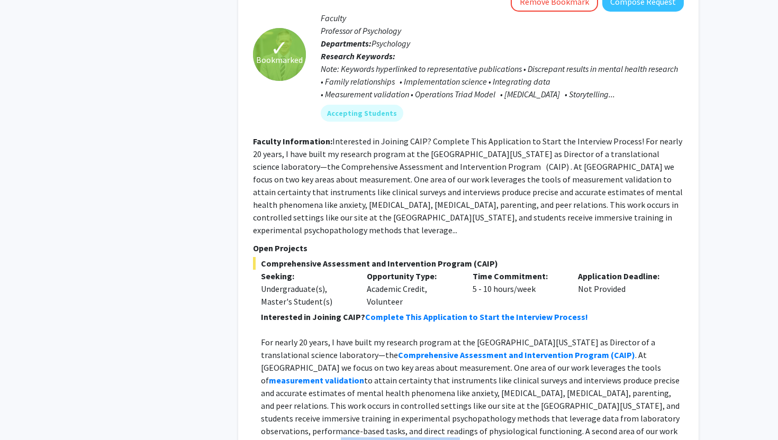
scroll to position [3482, 0]
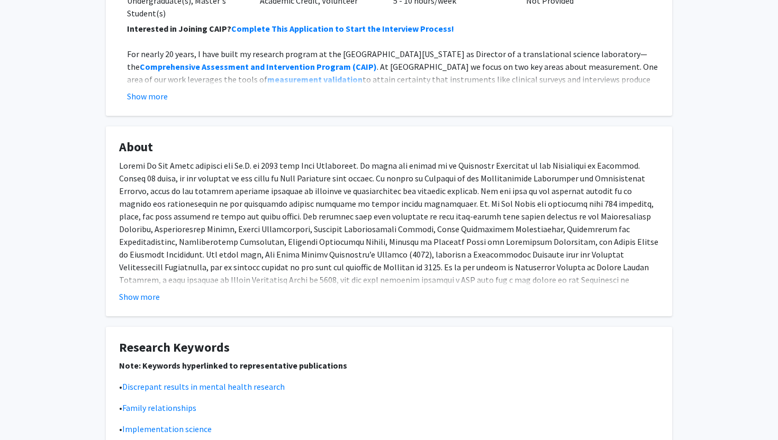
scroll to position [262, 0]
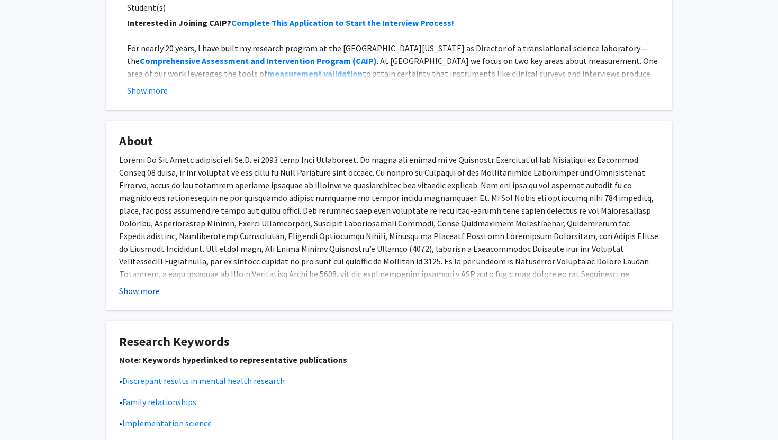
click at [139, 292] on button "Show more" at bounding box center [139, 291] width 41 height 13
